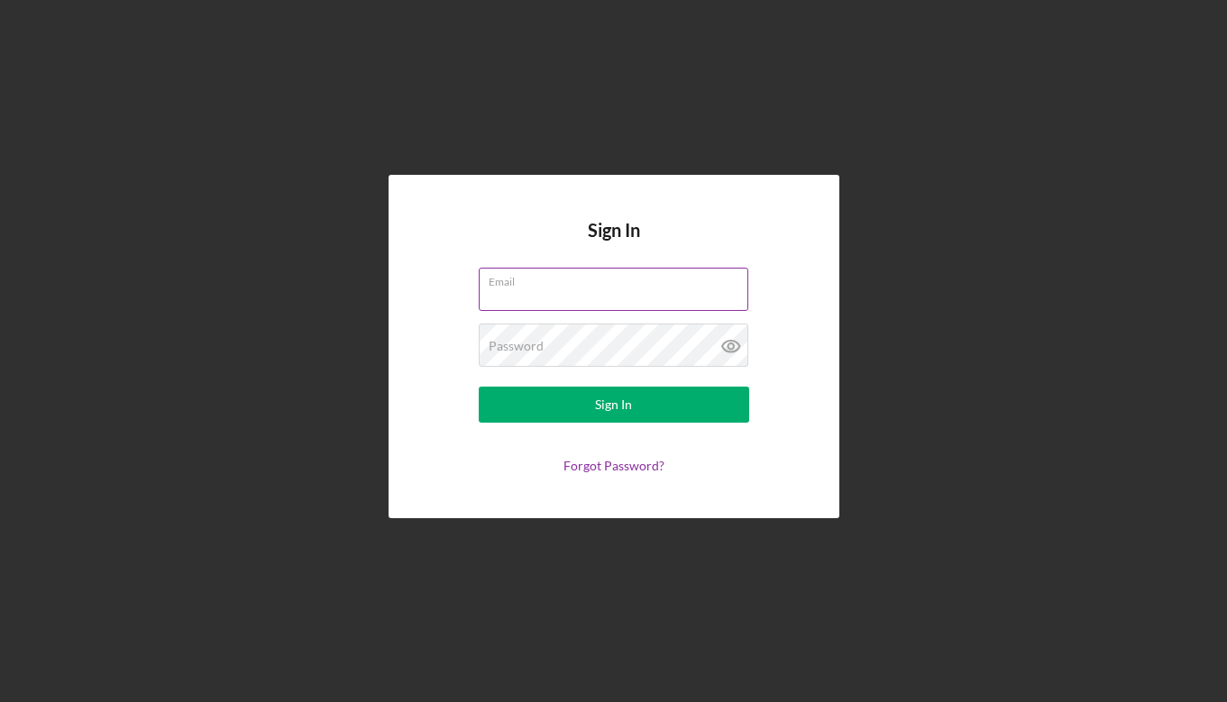
click at [590, 291] on input "Email" at bounding box center [614, 289] width 270 height 43
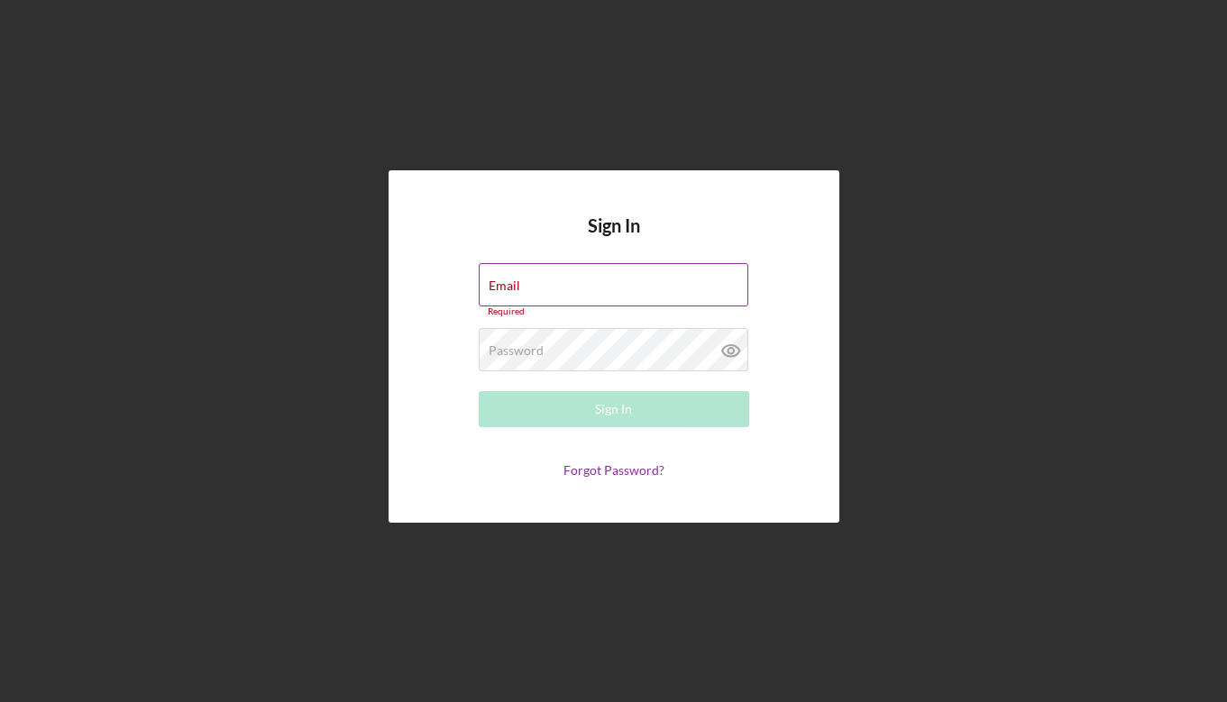
type input "[EMAIL_ADDRESS][DOMAIN_NAME]"
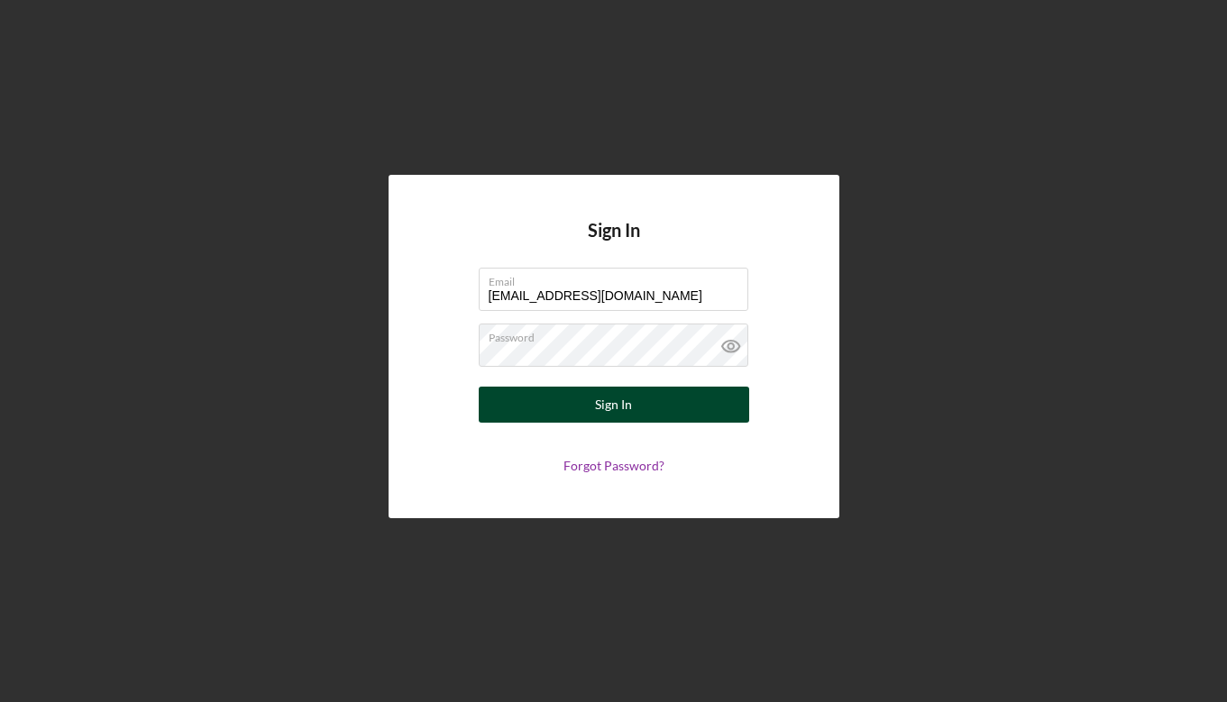
click at [601, 399] on div "Sign In" at bounding box center [613, 405] width 37 height 36
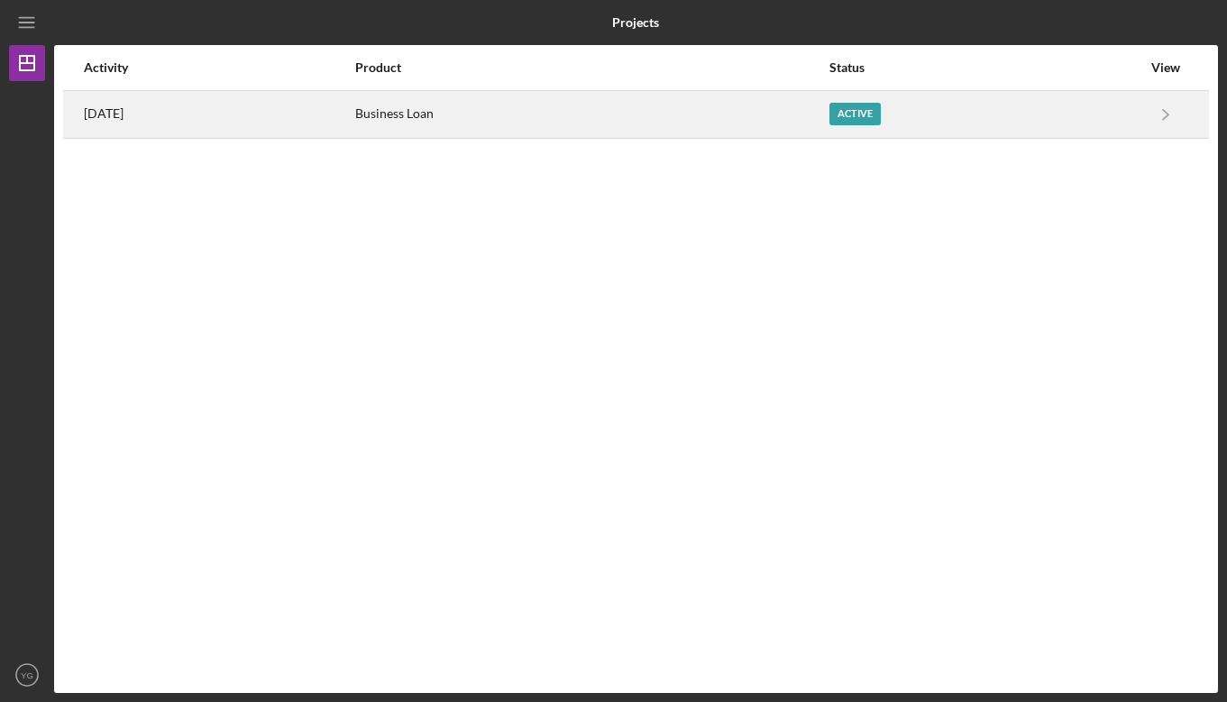
click at [855, 106] on div "Active" at bounding box center [854, 114] width 51 height 23
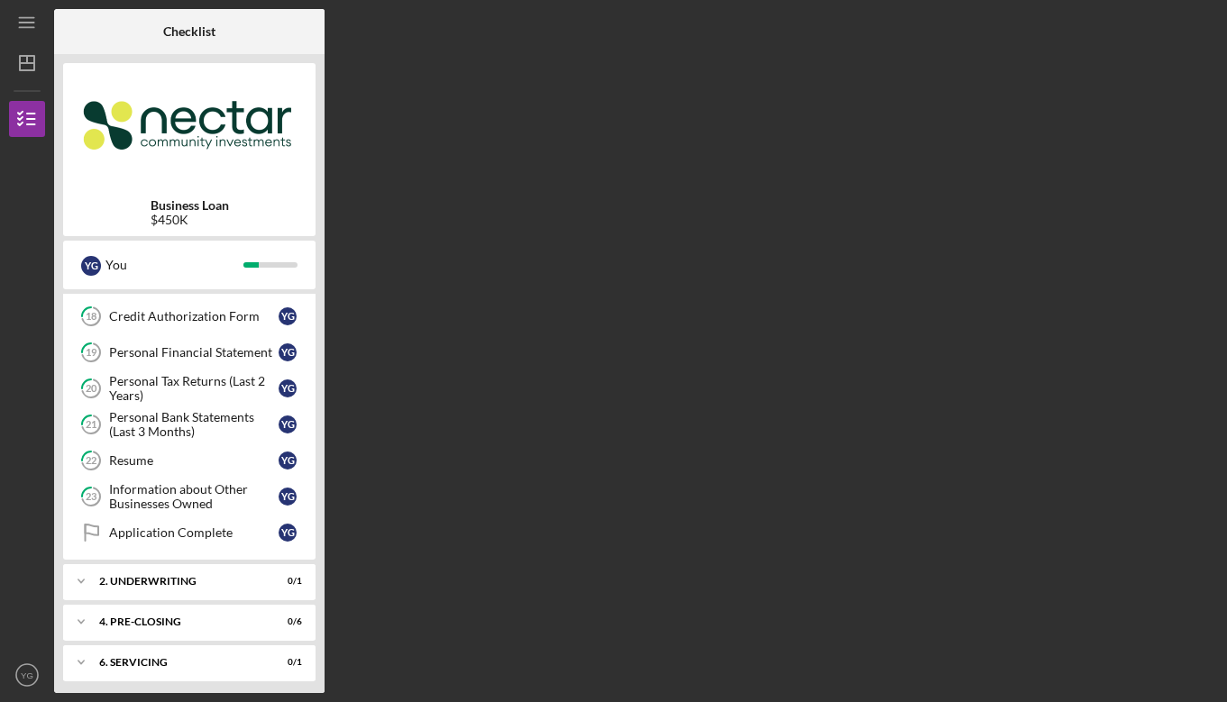
scroll to position [644, 0]
click at [200, 523] on link "Application Complete Application Complete Y G" at bounding box center [189, 534] width 234 height 36
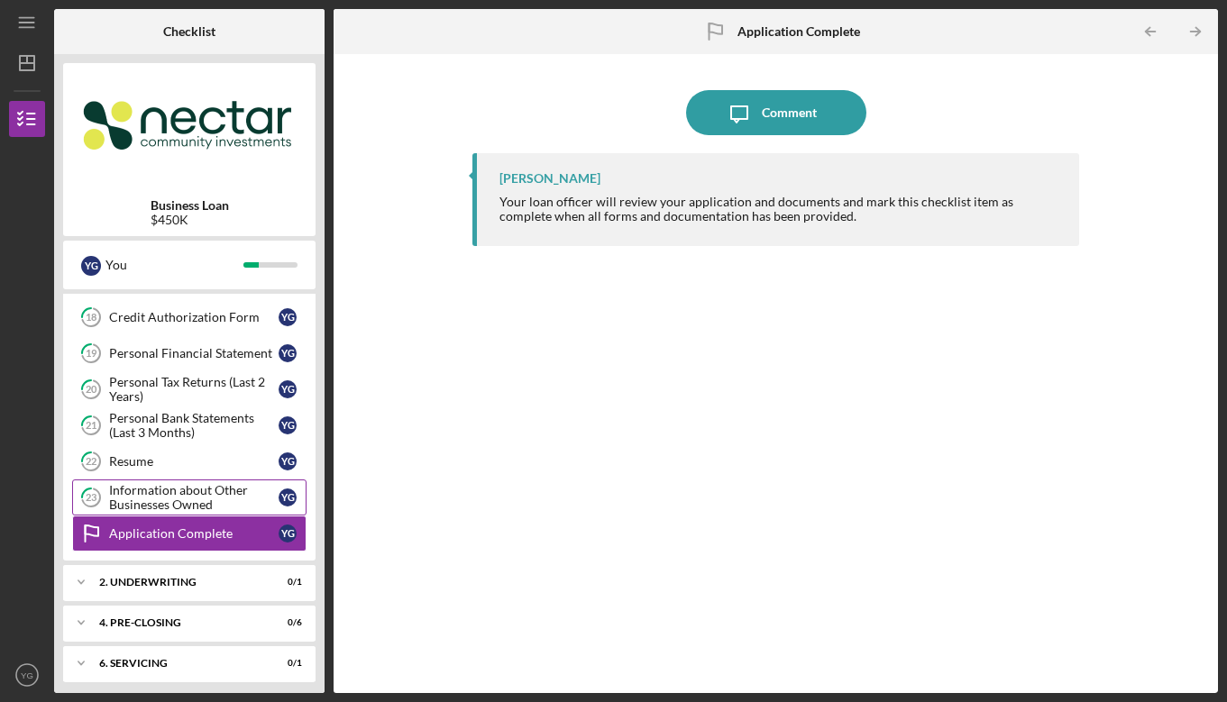
click at [196, 503] on div "Information about Other Businesses Owned" at bounding box center [193, 497] width 169 height 29
